Goal: Find contact information: Find contact information

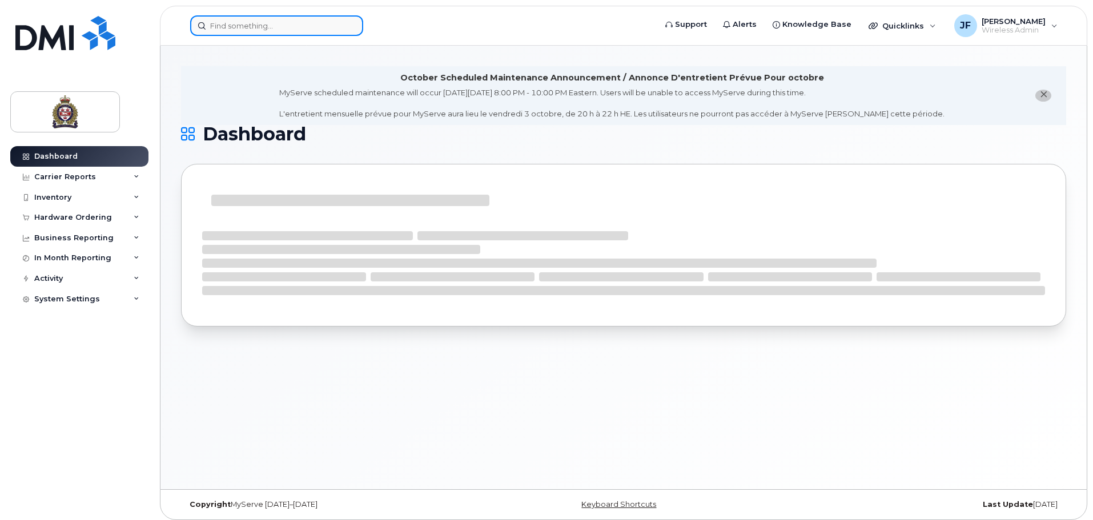
click at [231, 23] on input at bounding box center [276, 25] width 173 height 21
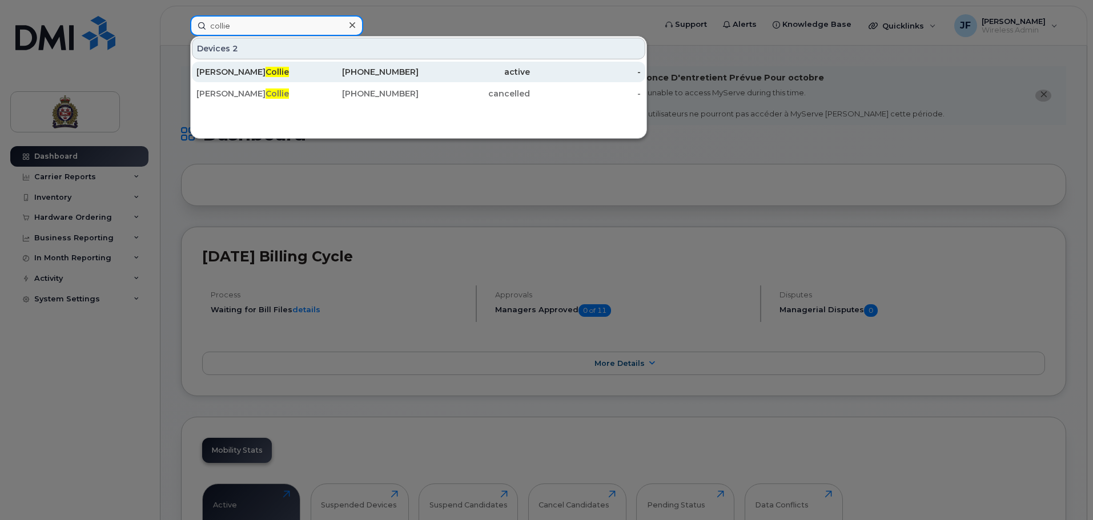
type input "collie"
click at [266, 73] on span "Collie" at bounding box center [277, 72] width 23 height 10
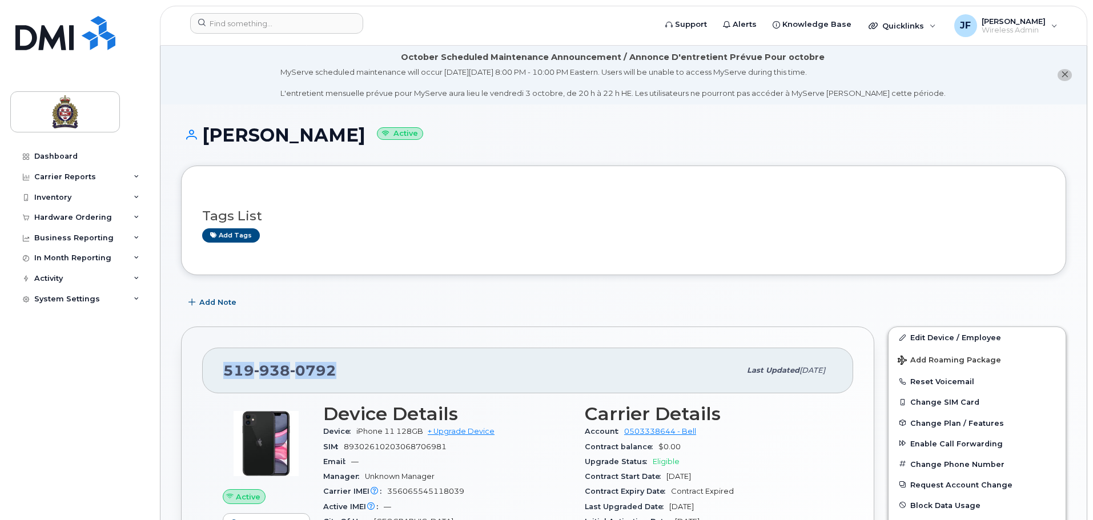
drag, startPoint x: 338, startPoint y: 378, endPoint x: 121, endPoint y: 382, distance: 217.1
drag, startPoint x: 355, startPoint y: 374, endPoint x: 225, endPoint y: 379, distance: 129.8
click at [225, 379] on div "519 938 0792" at bounding box center [481, 371] width 517 height 24
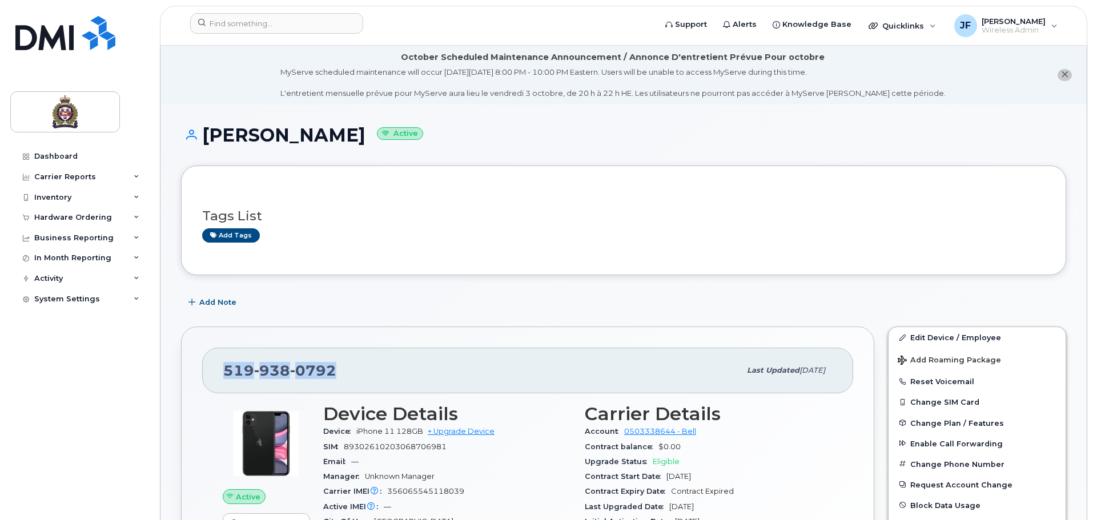
copy span "519 938 0792"
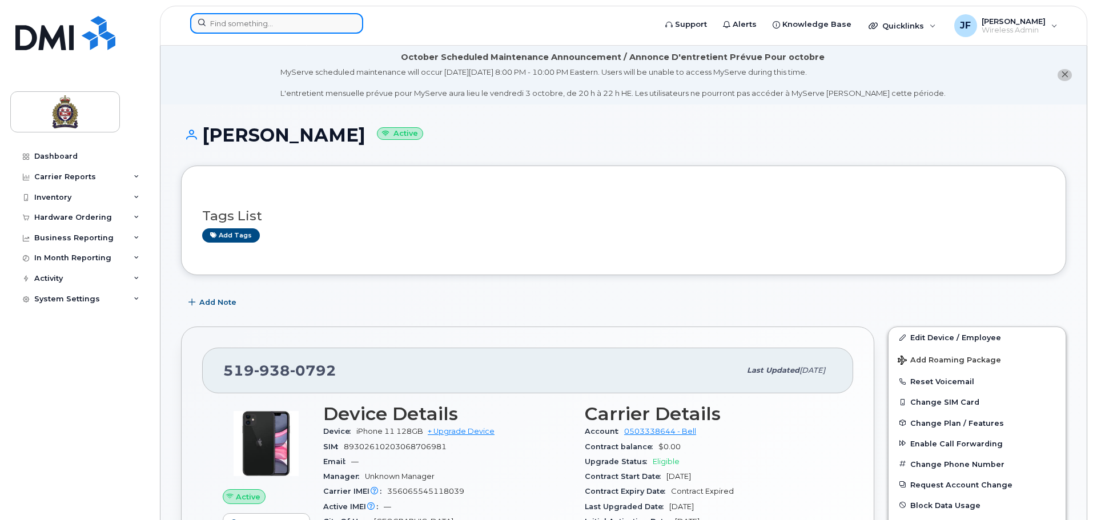
click at [244, 25] on input at bounding box center [276, 23] width 173 height 21
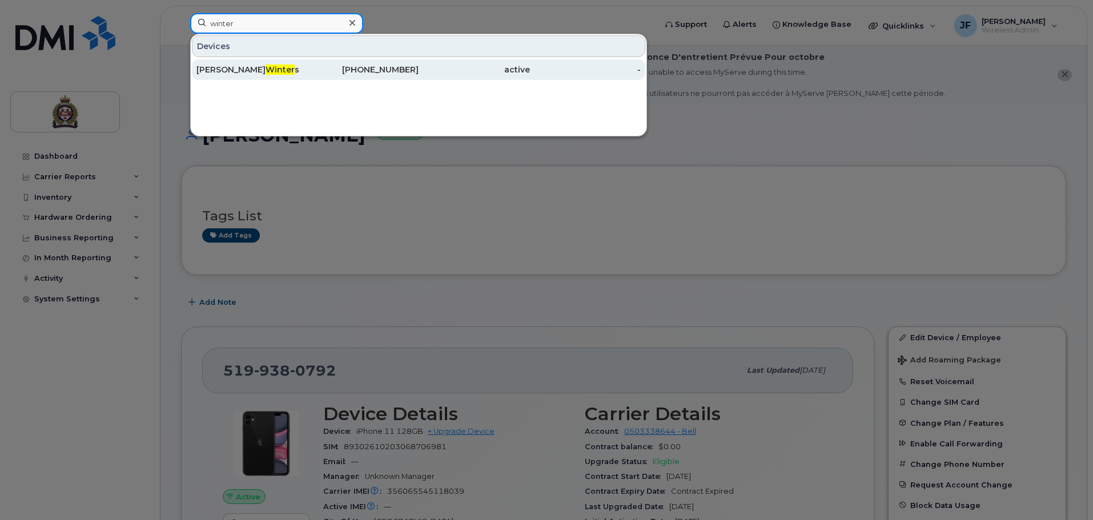
type input "winter"
click at [251, 63] on div "Kyle Winter s" at bounding box center [251, 69] width 111 height 21
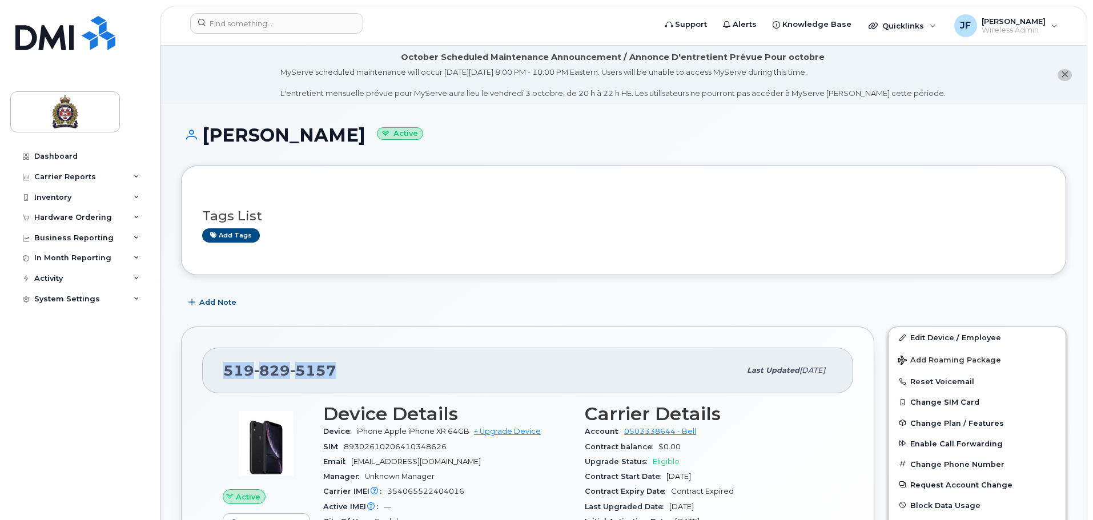
drag, startPoint x: 342, startPoint y: 380, endPoint x: 220, endPoint y: 370, distance: 121.5
click at [220, 370] on div "[PHONE_NUMBER] Last updated [DATE]" at bounding box center [527, 371] width 651 height 46
copy span "[PHONE_NUMBER]"
